Goal: Information Seeking & Learning: Learn about a topic

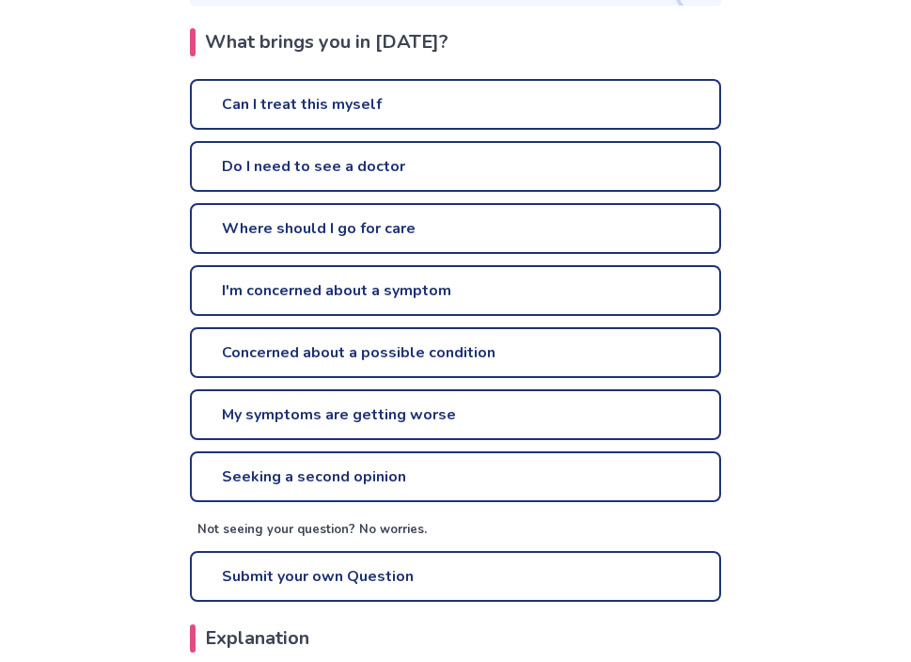
scroll to position [433, 0]
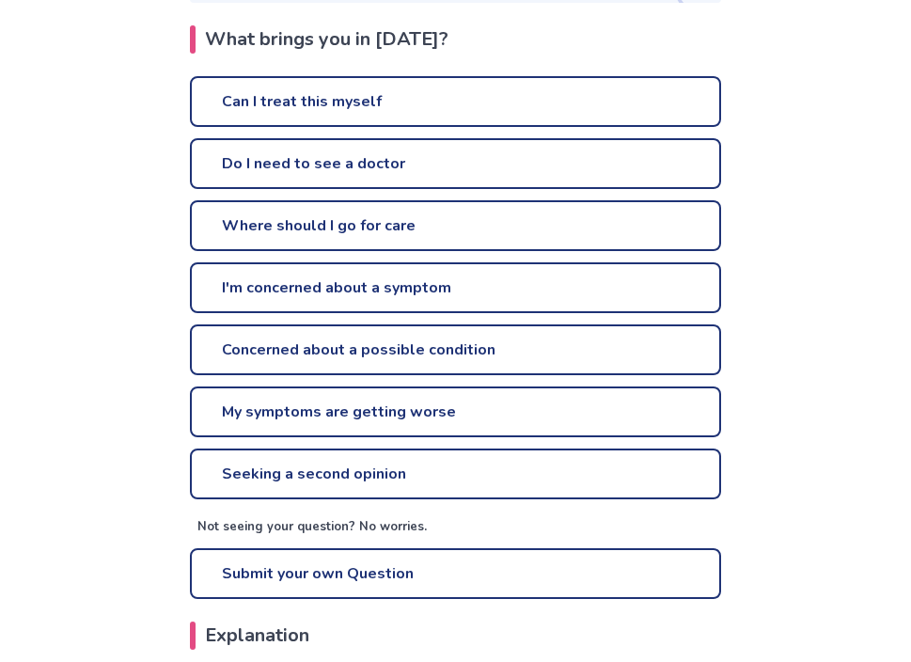
click at [301, 76] on link "Can I treat this myself" at bounding box center [455, 101] width 531 height 51
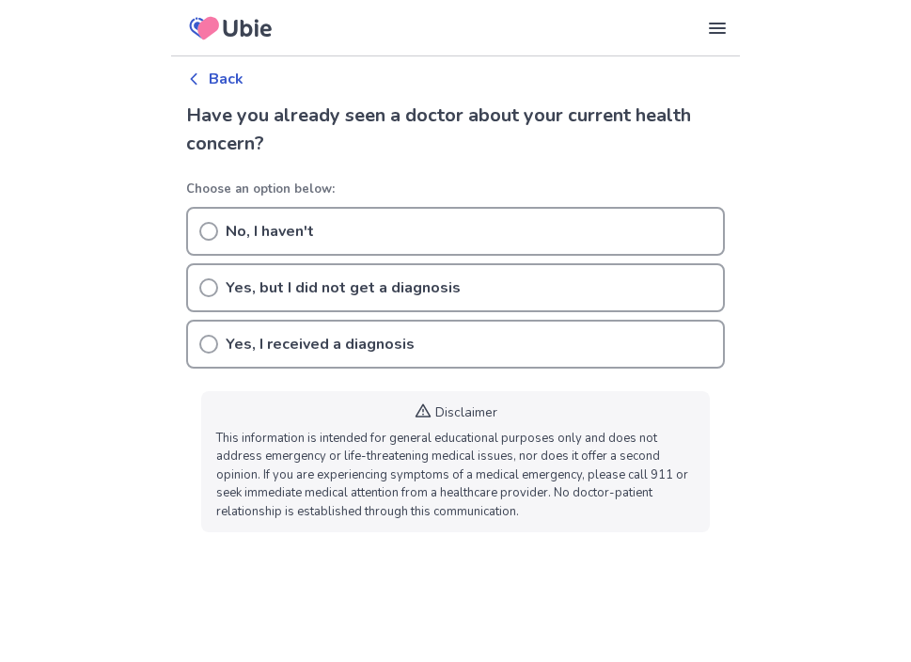
scroll to position [433, 0]
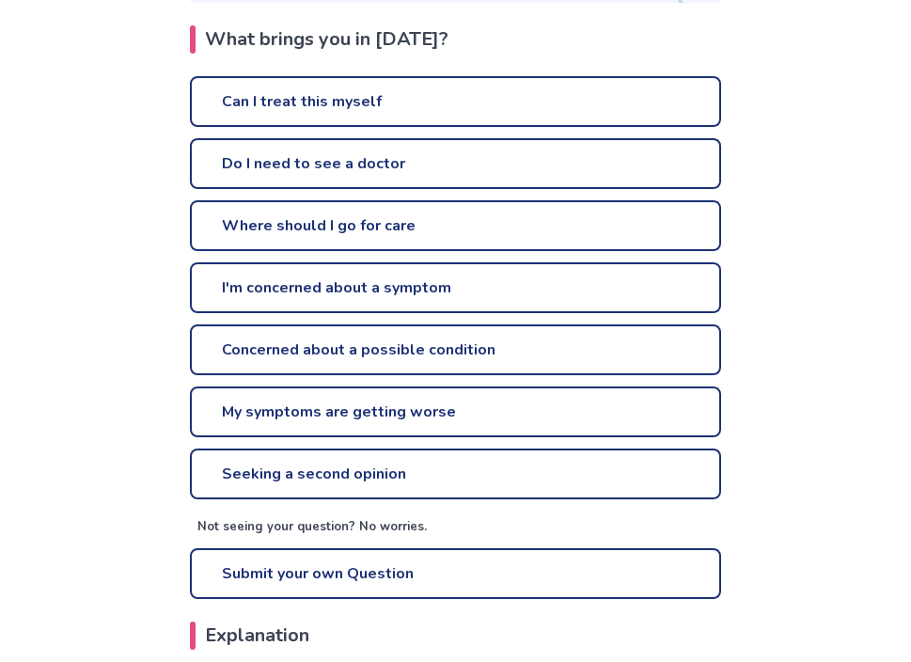
click at [236, 138] on link "Do I need to see a doctor" at bounding box center [455, 163] width 531 height 51
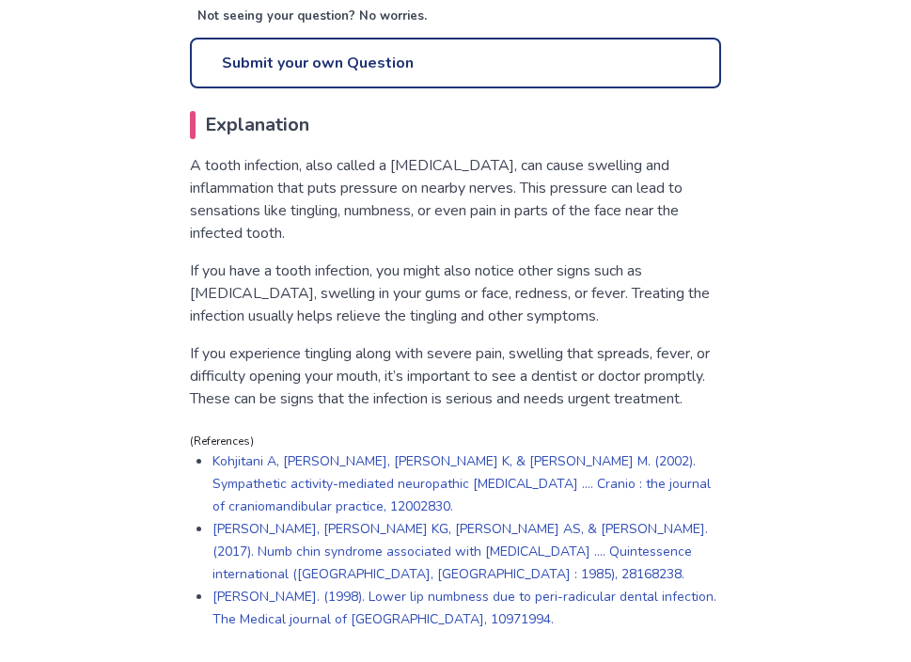
scroll to position [938, 0]
